Goal: Complete application form: Complete application form

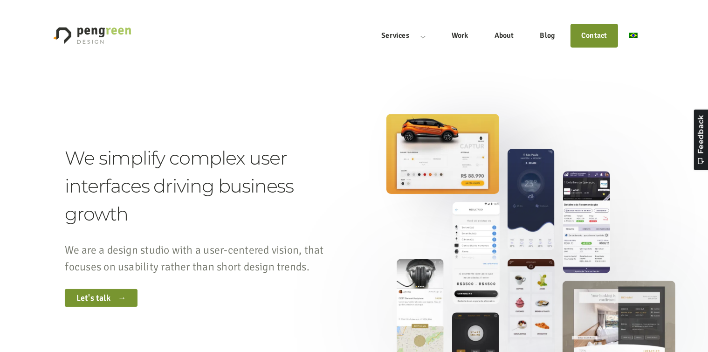
click at [632, 38] on img "Main" at bounding box center [633, 36] width 8 height 6
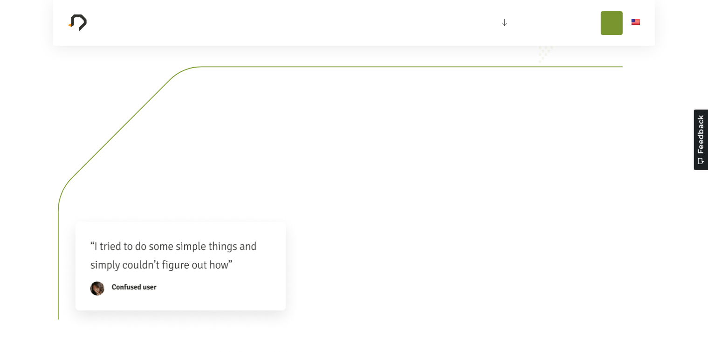
scroll to position [999, 0]
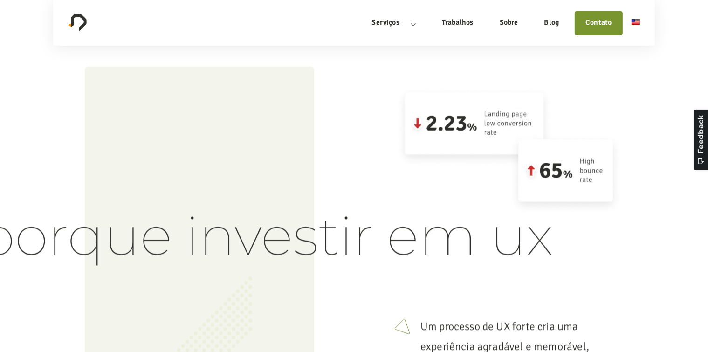
drag, startPoint x: 708, startPoint y: 55, endPoint x: 28, endPoint y: 13, distance: 680.9
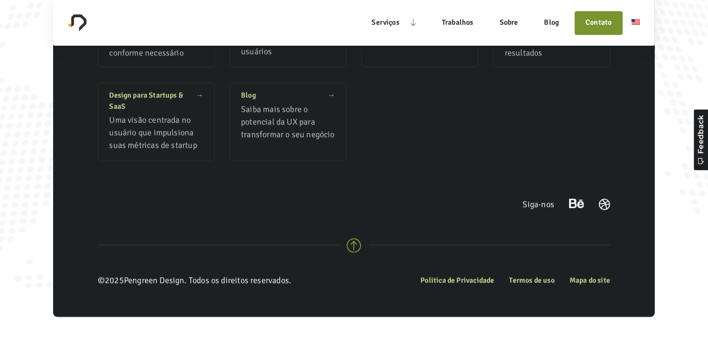
scroll to position [8663, 0]
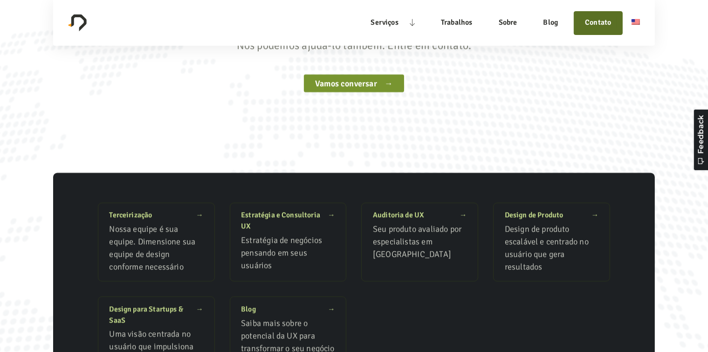
click at [604, 28] on link "Contato" at bounding box center [598, 23] width 38 height 12
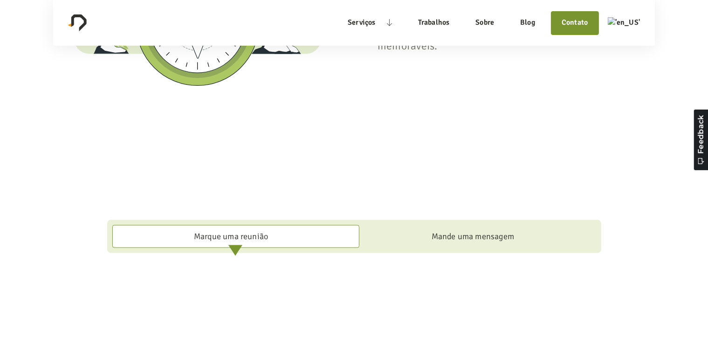
scroll to position [619, 0]
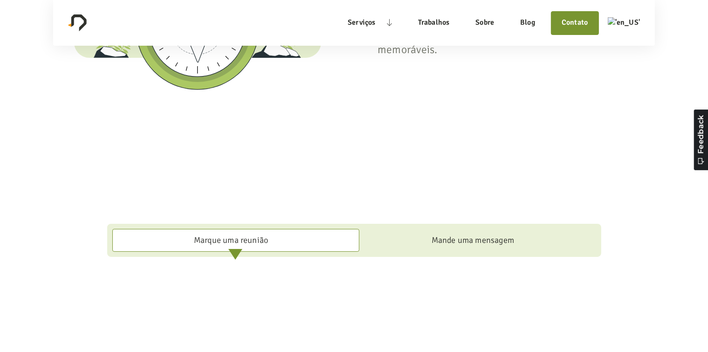
click at [503, 243] on div "Mande uma mensagem" at bounding box center [472, 240] width 82 height 13
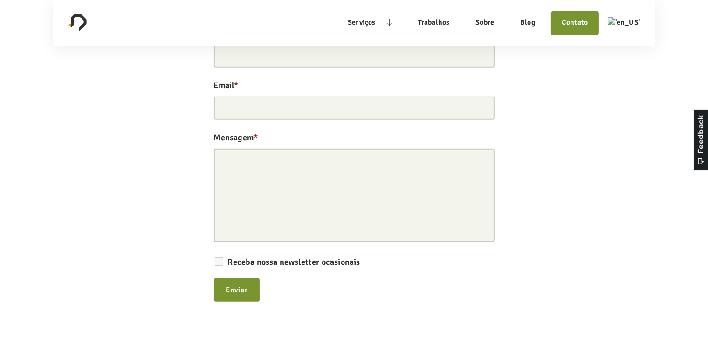
scroll to position [809, 0]
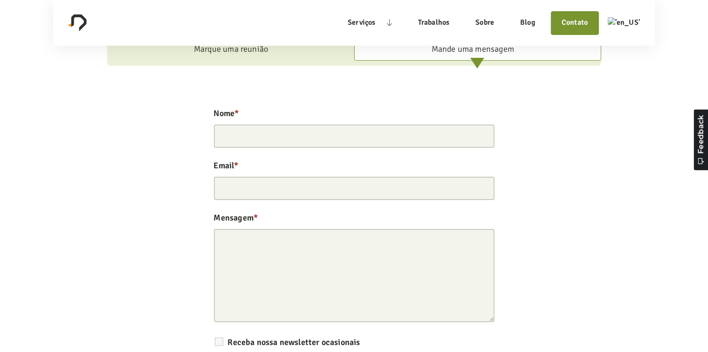
click at [374, 140] on input "Nome *" at bounding box center [354, 135] width 280 height 23
type input "Carlos David"
click at [370, 184] on input "Email *" at bounding box center [354, 188] width 280 height 23
type input "carlossolucoes@proton.me"
click at [335, 232] on textarea "Mensagem *" at bounding box center [354, 275] width 280 height 93
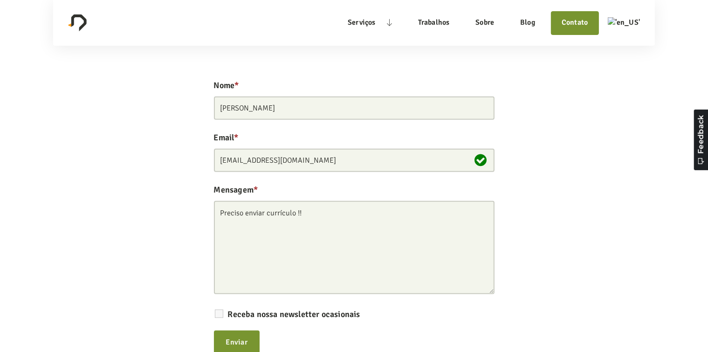
scroll to position [902, 0]
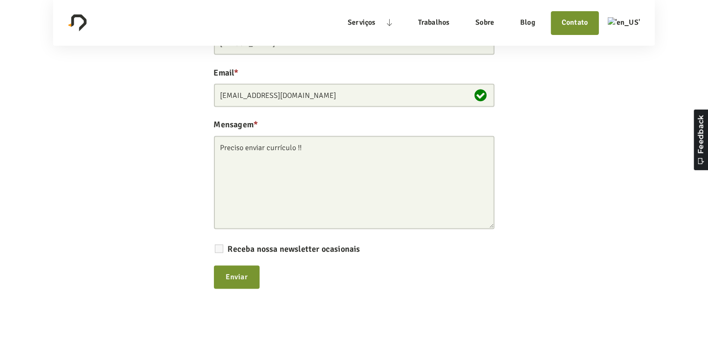
type textarea "Preciso enviar currículo !!"
click at [228, 250] on label "Receba nossa newsletter ocasionais" at bounding box center [294, 249] width 132 height 9
click at [220, 250] on input "Receba nossa newsletter ocasionais" at bounding box center [217, 248] width 6 height 6
click at [228, 250] on label "Receba nossa newsletter ocasionais" at bounding box center [294, 249] width 132 height 9
click at [220, 250] on input "Receba nossa newsletter ocasionais" at bounding box center [217, 248] width 6 height 6
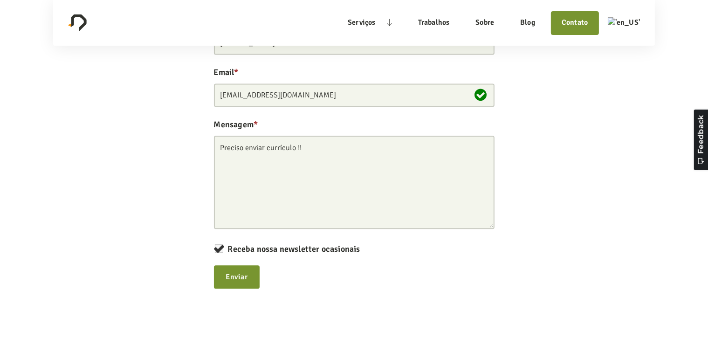
checkbox input "false"
click at [298, 292] on div "Nome * Carlos David Email * carlossolucoes@proton.me Mensagem * Preciso enviar …" at bounding box center [353, 157] width 285 height 291
click at [254, 277] on input "submit" at bounding box center [237, 276] width 46 height 23
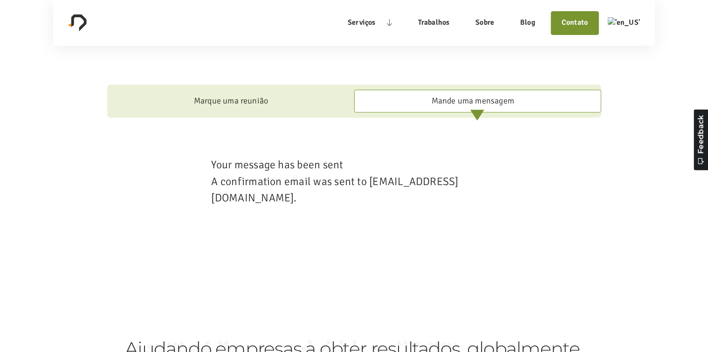
scroll to position [739, 0]
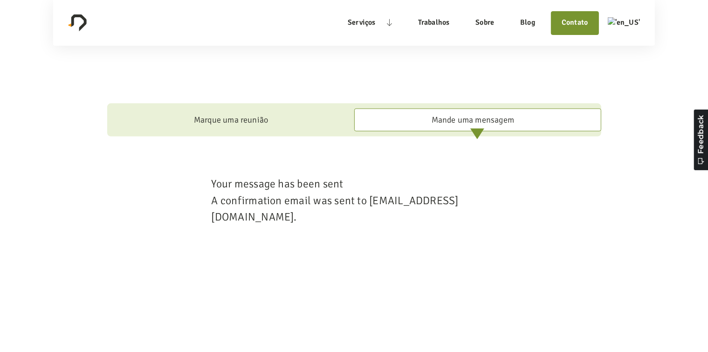
click at [376, 273] on section "Marque uma reunião Mande uma mensagem Your message has been sent A confirmation…" at bounding box center [354, 168] width 708 height 251
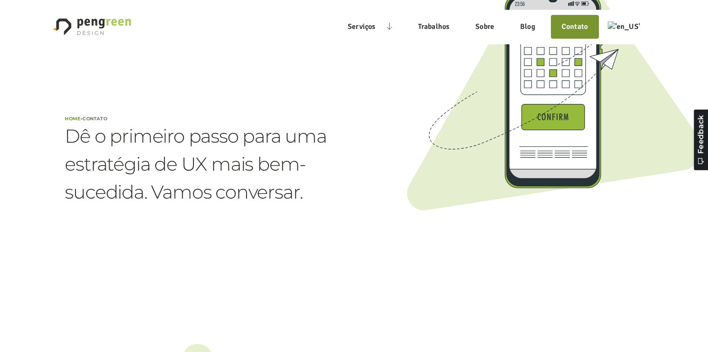
scroll to position [0, 0]
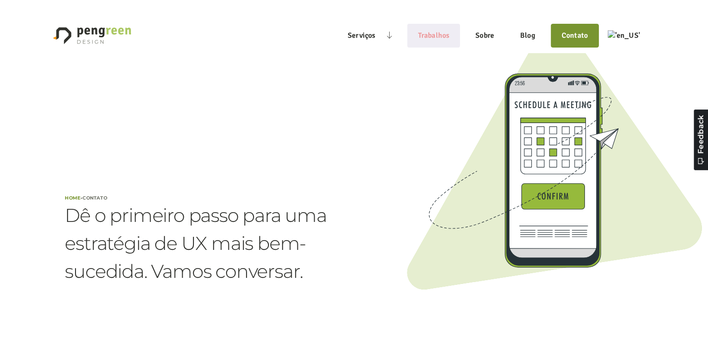
click at [449, 36] on link "Trabalhos" at bounding box center [433, 35] width 52 height 21
